Goal: Task Accomplishment & Management: Complete application form

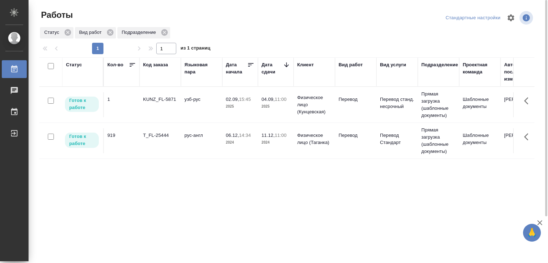
click at [161, 177] on div "Статус Кол-во Код заказа Языковая пара Дата начала Дата сдачи Клиент Вид работ …" at bounding box center [286, 185] width 495 height 257
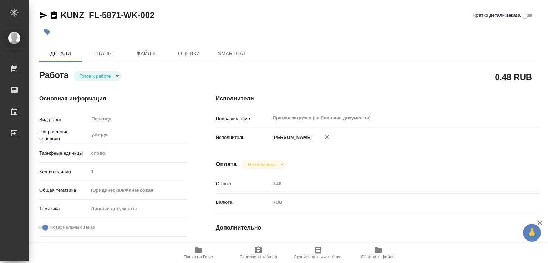
type textarea "x"
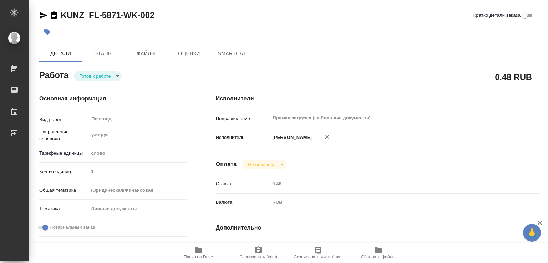
click at [49, 31] on icon "button" at bounding box center [47, 32] width 6 height 6
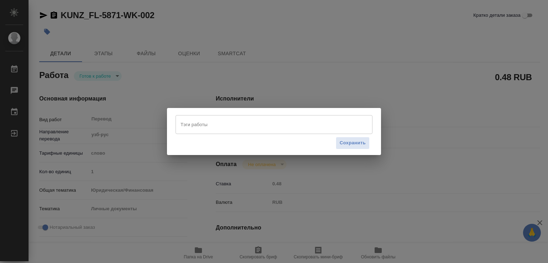
type textarea "x"
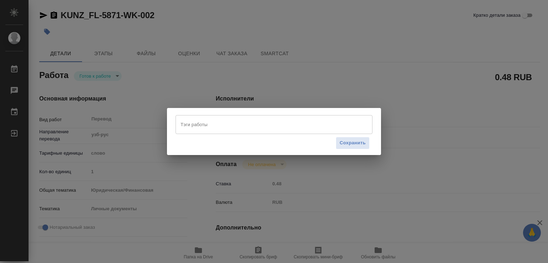
click at [239, 123] on input "Тэги работы" at bounding box center [267, 124] width 177 height 12
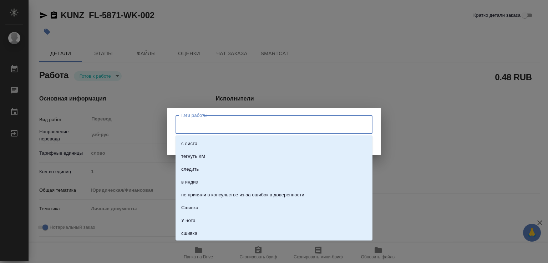
type textarea "x"
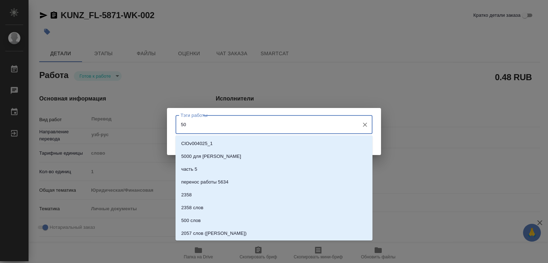
type input "507"
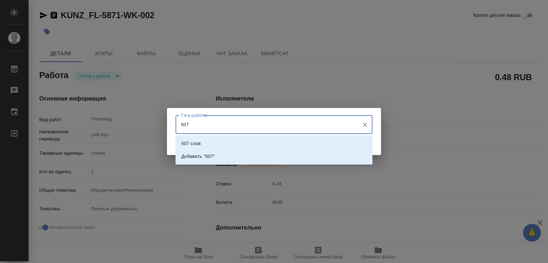
type textarea "x"
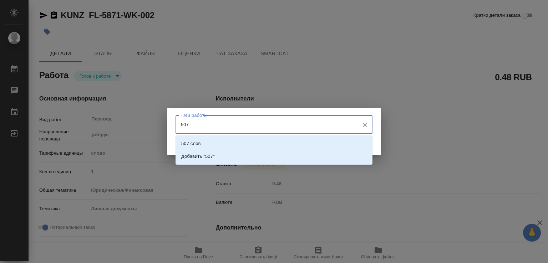
type input "507"
click at [225, 146] on li "507 слов" at bounding box center [274, 143] width 197 height 13
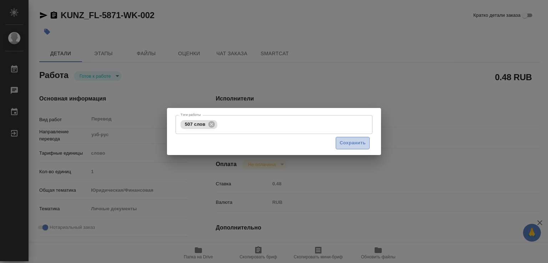
click at [347, 146] on span "Сохранить" at bounding box center [353, 143] width 26 height 8
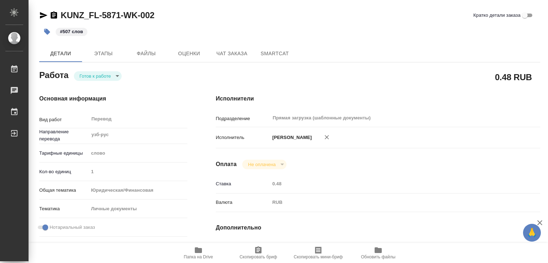
type input "readyForWork"
type textarea "Перевод"
type textarea "x"
type input "узб-рус"
type input "5a8b1489cc6b4906c91bfd90"
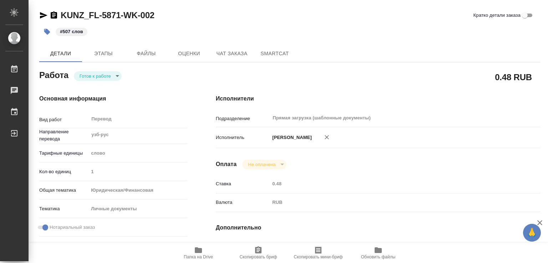
type input "1"
type input "yr-fn"
type input "5a8b8b956a9677013d343cfe"
checkbox input "true"
type input "02.09.2025 15:45"
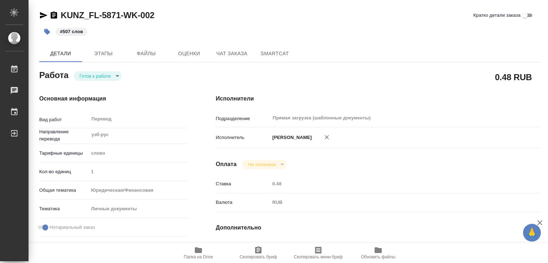
type input "04.09.2025 11:00"
type input "04.09.2025 12:00"
type input "Прямая загрузка (шаблонные документы)"
type input "notPayed"
type input "0.48"
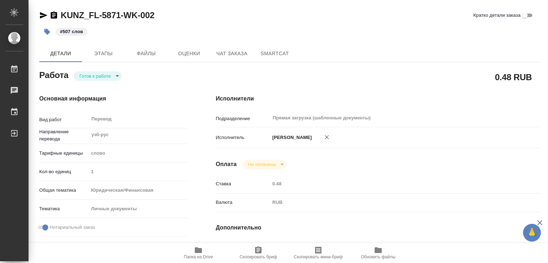
type input "RUB"
type input "[PERSON_NAME]"
type textarea "x"
type textarea "/Clients/FL_KUNZ/Orders/KUNZ_FL-5871/Translated/KUNZ_FL-5871-WK-002"
type textarea "x"
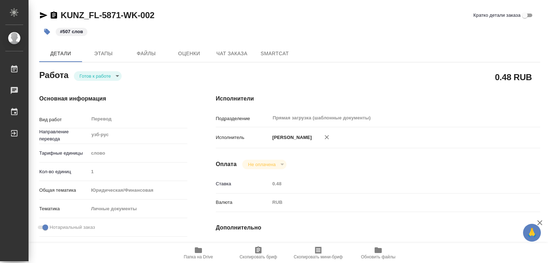
type input "KUNZ_FL-5871"
type input "Перевод станд. несрочный"
type input "Перевод, Корректура, Приёмка по качеству, Редактура, Постредактура машинного пе…"
type input "[PERSON_NAME]"
type input "/Clients/FL_KUNZ/Orders/KUNZ_FL-5871"
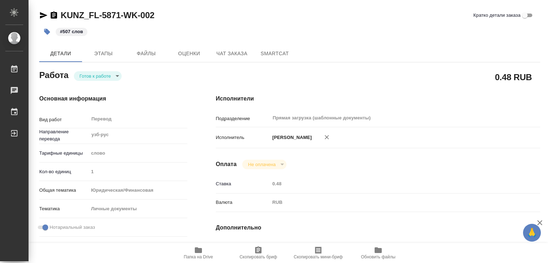
type textarea "x"
type textarea "пасп, СОР, узб=рус, под нот, для сахар."
type textarea "x"
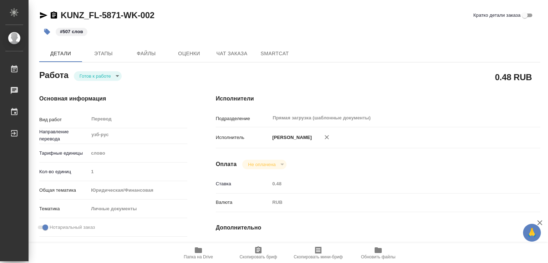
type textarea "x"
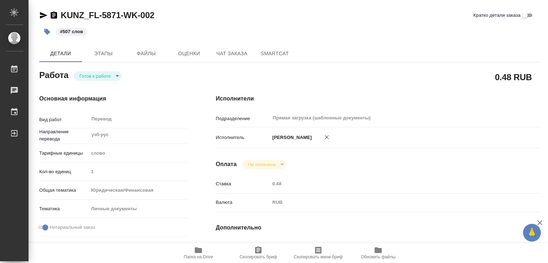
type textarea "x"
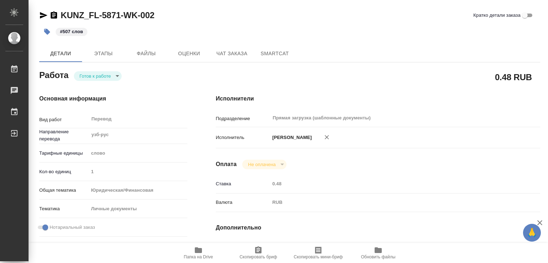
type textarea "x"
click at [202, 253] on icon "button" at bounding box center [198, 250] width 9 height 9
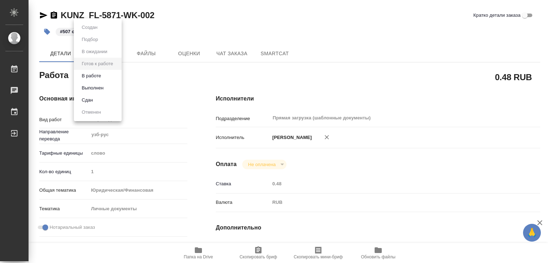
click at [111, 73] on body "🙏 .cls-1 fill:#fff; AWATERA Marchenko Daria Работы 0 Чаты График Выйти KUNZ_FL-…" at bounding box center [274, 131] width 548 height 263
click at [101, 88] on button "Выполнен" at bounding box center [93, 88] width 26 height 8
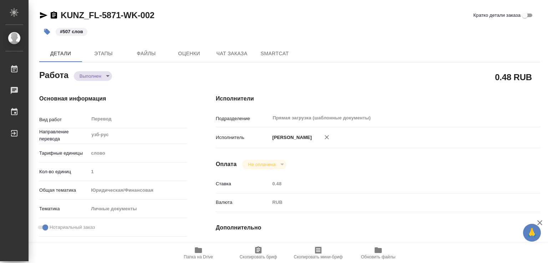
type textarea "x"
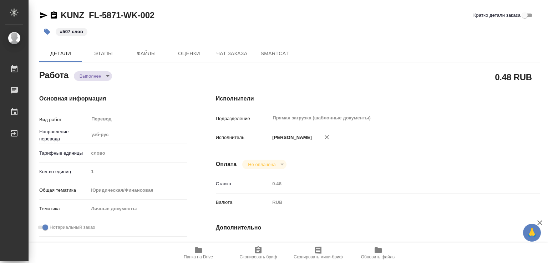
type textarea "x"
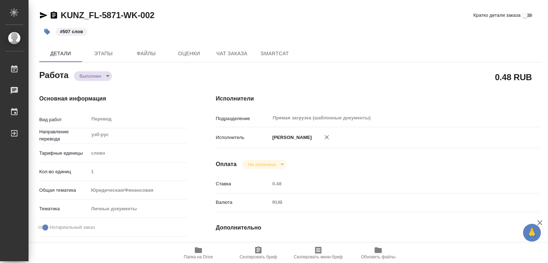
type textarea "x"
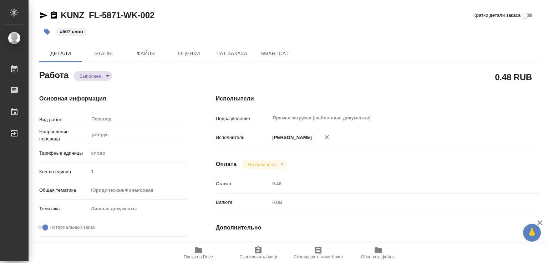
type textarea "x"
